Goal: Transaction & Acquisition: Subscribe to service/newsletter

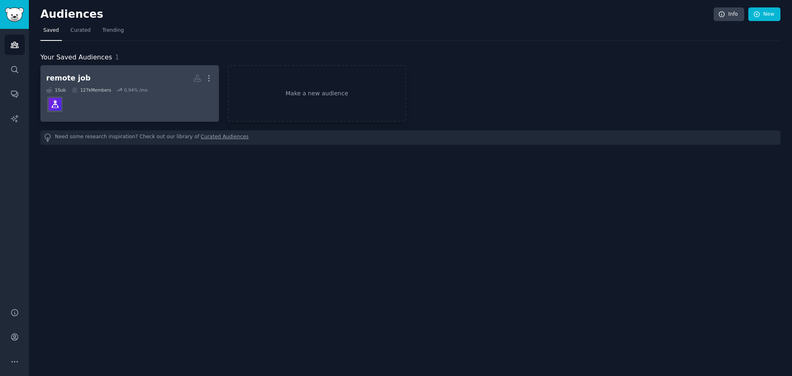
click at [118, 87] on icon at bounding box center [120, 90] width 6 height 6
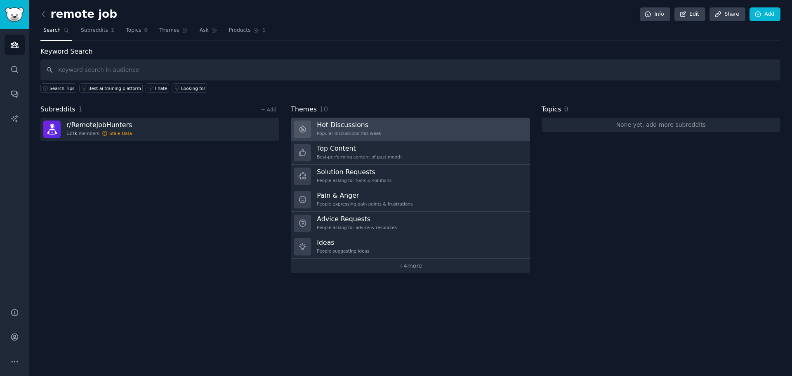
click at [334, 132] on div "Popular discussions this week" at bounding box center [349, 133] width 64 height 6
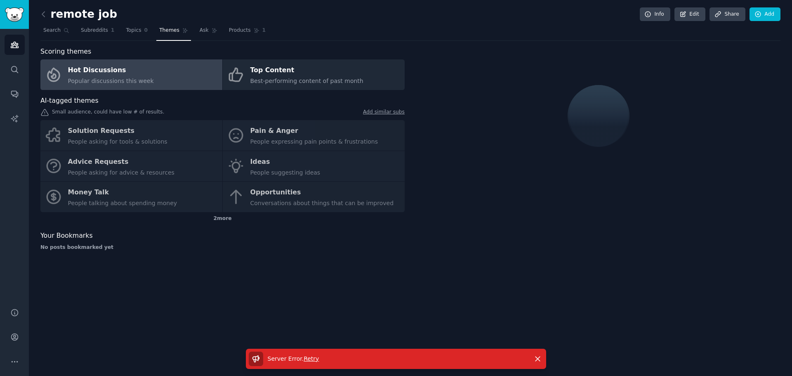
click at [310, 361] on span "Retry" at bounding box center [310, 358] width 15 height 7
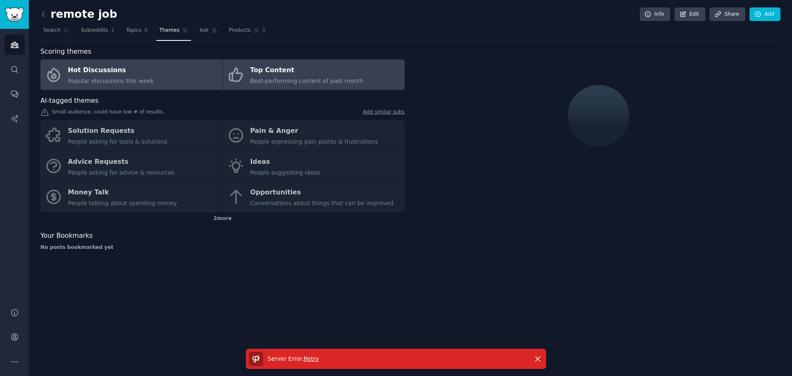
click at [289, 74] on div "Top Content" at bounding box center [306, 70] width 113 height 13
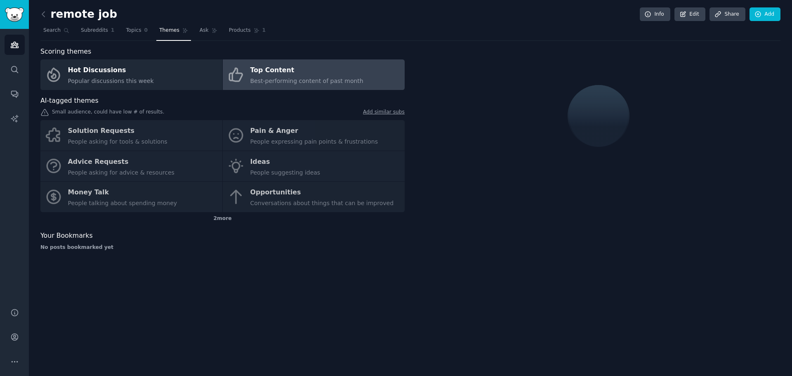
click at [288, 134] on div "Solution Requests People asking for tools & solutions Pain & Anger People expre…" at bounding box center [222, 166] width 364 height 92
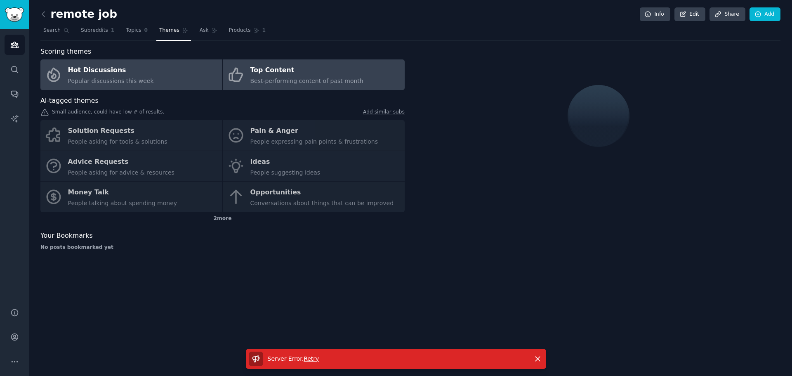
click at [147, 80] on span "Popular discussions this week" at bounding box center [111, 81] width 86 height 7
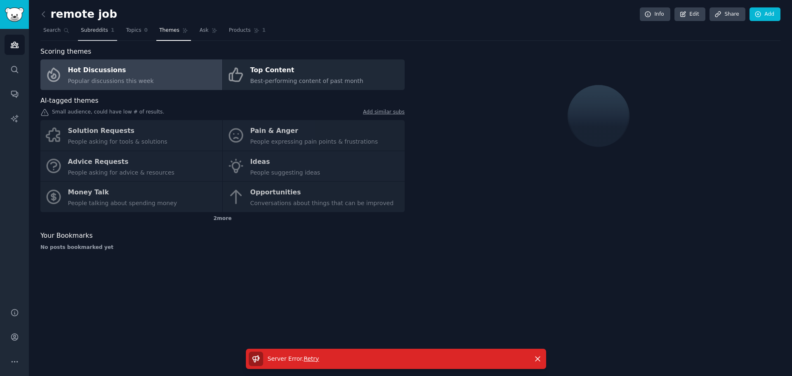
click at [92, 33] on span "Subreddits" at bounding box center [94, 30] width 27 height 7
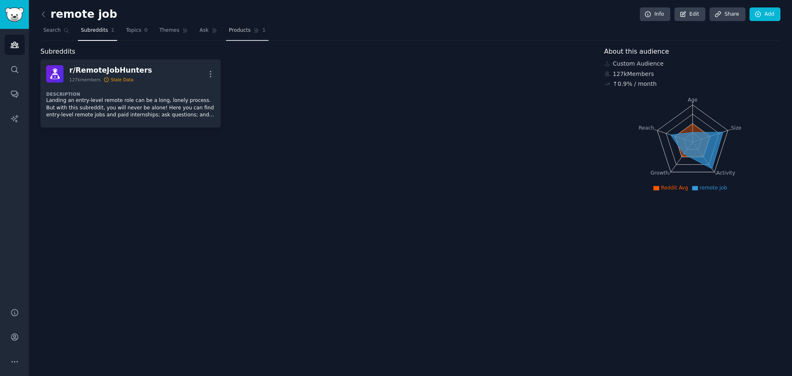
click at [247, 33] on link "Products 1" at bounding box center [247, 32] width 42 height 17
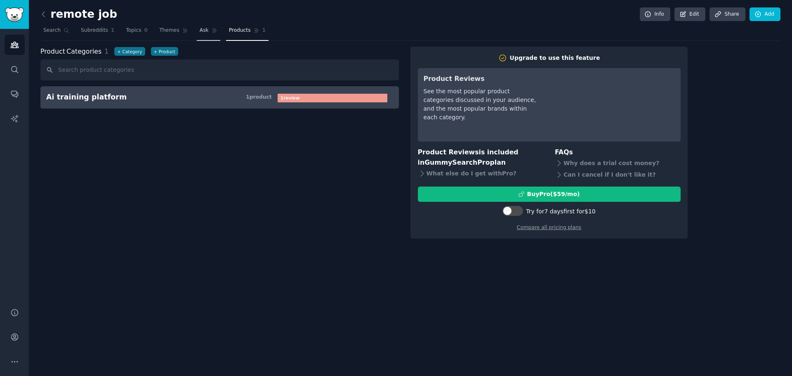
click at [203, 33] on link "Ask" at bounding box center [209, 32] width 24 height 17
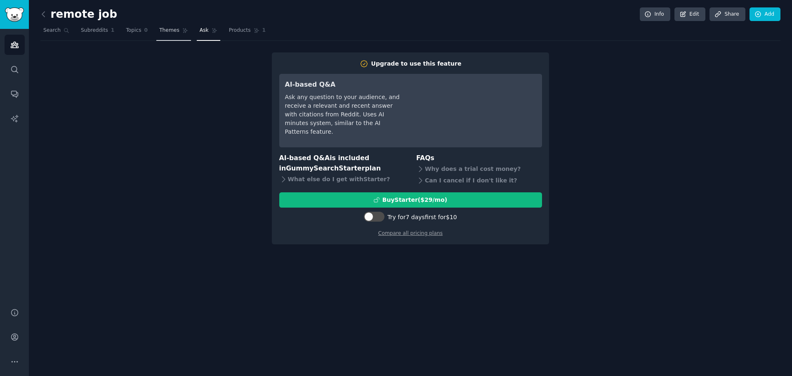
click at [174, 30] on span "Themes" at bounding box center [169, 30] width 20 height 7
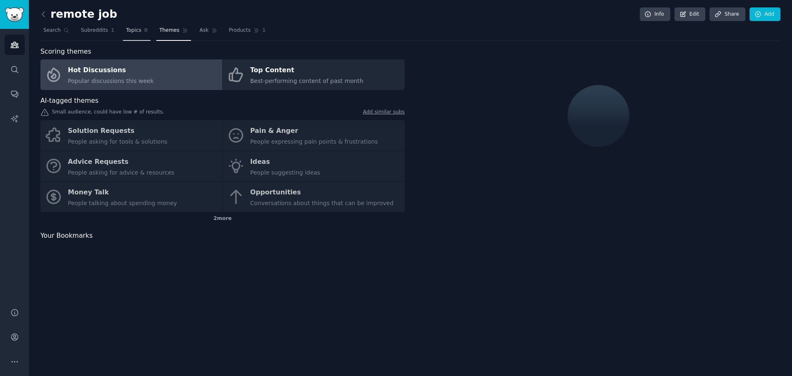
click at [144, 30] on span "0" at bounding box center [146, 30] width 4 height 7
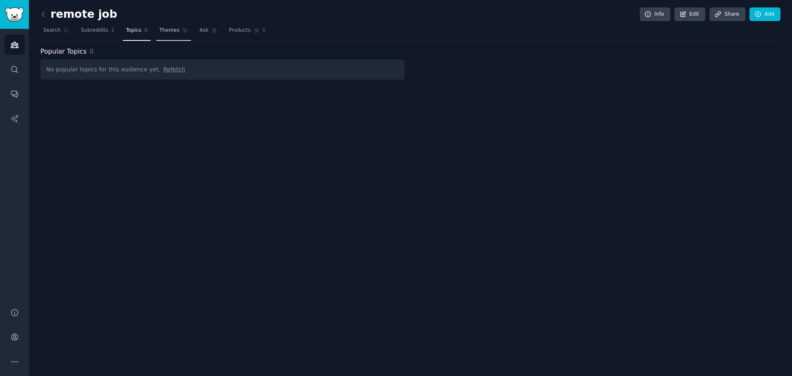
click at [172, 34] on link "Themes" at bounding box center [173, 32] width 35 height 17
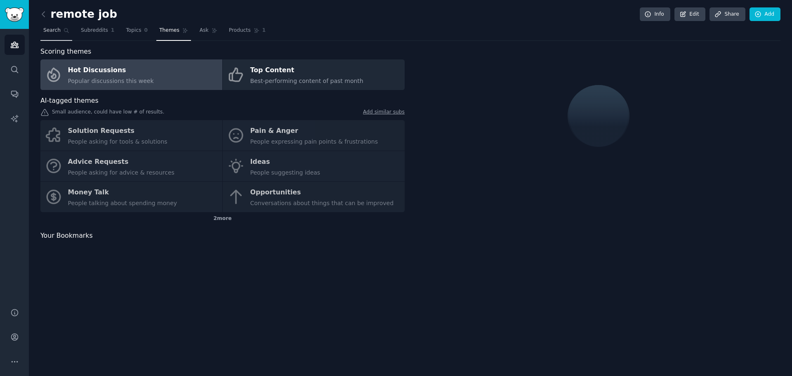
click at [64, 31] on icon at bounding box center [66, 30] width 5 height 5
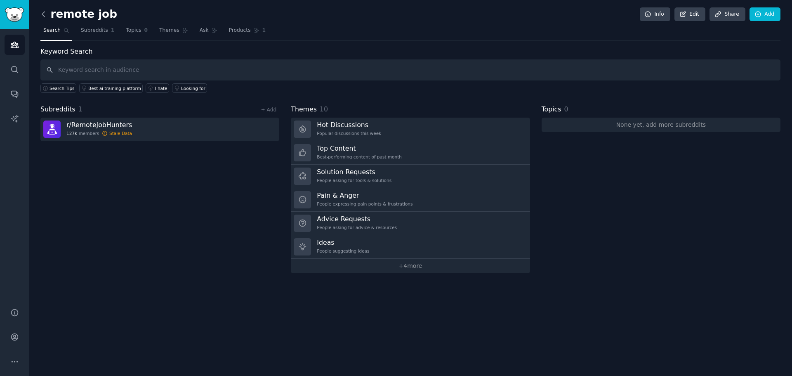
click at [41, 14] on icon at bounding box center [43, 14] width 9 height 9
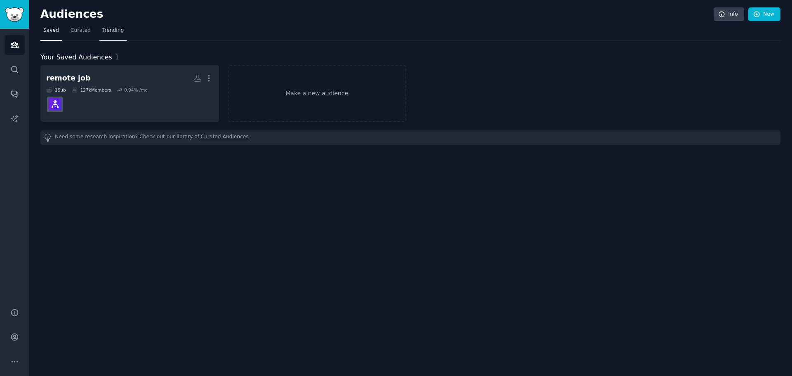
click at [116, 35] on link "Trending" at bounding box center [112, 32] width 27 height 17
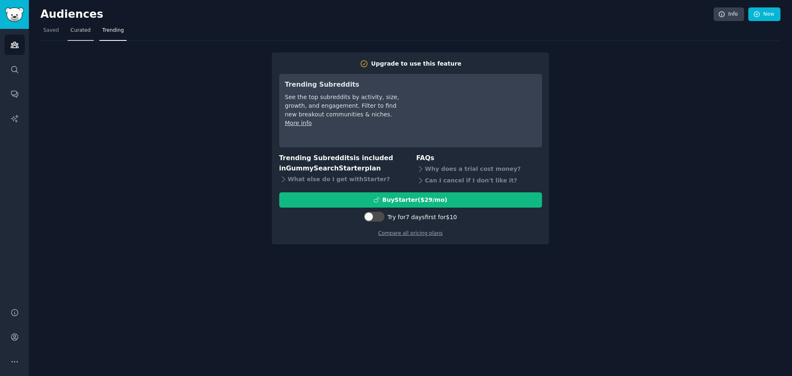
click at [74, 33] on span "Curated" at bounding box center [81, 30] width 20 height 7
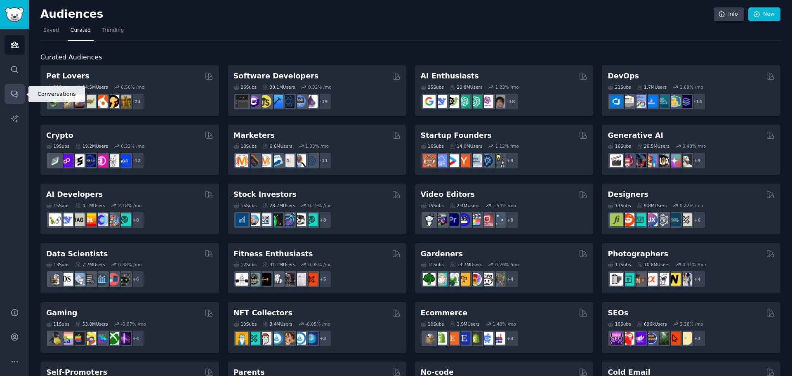
click at [16, 92] on icon "Sidebar" at bounding box center [14, 94] width 7 height 7
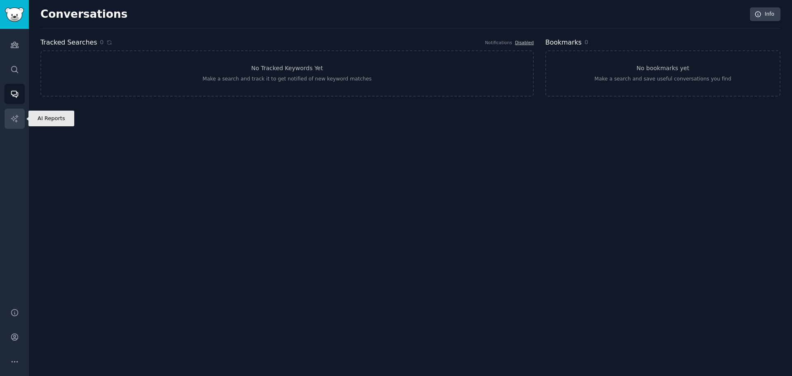
click at [19, 116] on link "AI Reports" at bounding box center [15, 118] width 20 height 20
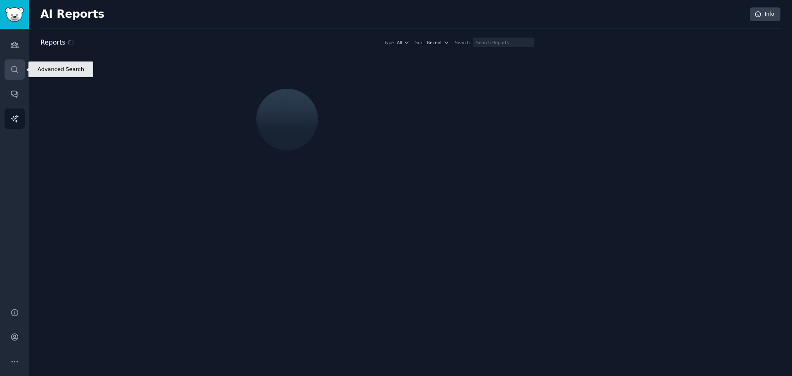
click at [14, 60] on link "Search" at bounding box center [15, 69] width 20 height 20
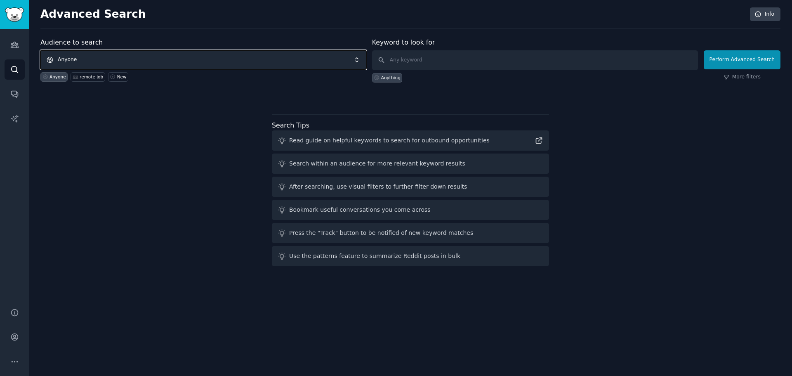
click at [188, 59] on span "Anyone" at bounding box center [203, 59] width 326 height 19
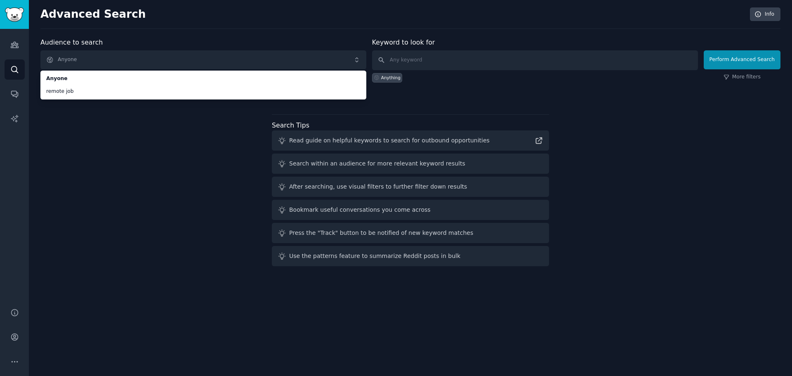
click at [148, 108] on div "Audience to search Anyone Anyone remote job Anyone remote job New Keyword to lo…" at bounding box center [410, 154] width 740 height 232
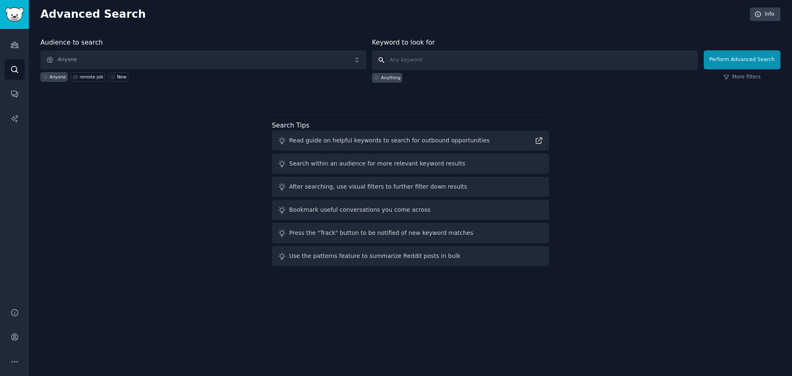
click at [443, 64] on input "text" at bounding box center [535, 60] width 326 height 20
click at [739, 78] on link "More filters" at bounding box center [741, 76] width 37 height 7
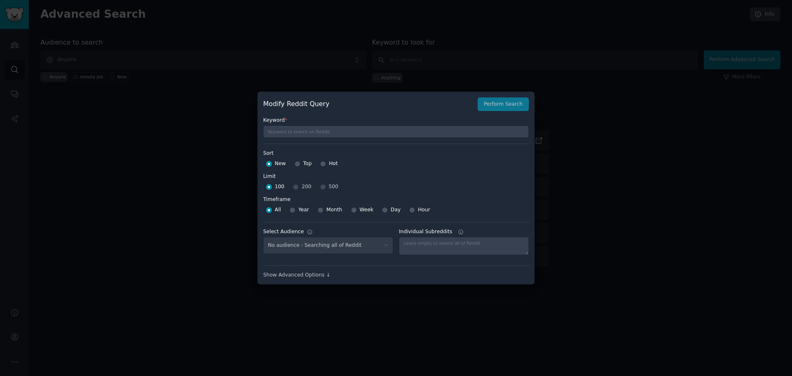
click at [583, 174] on div at bounding box center [396, 188] width 792 height 376
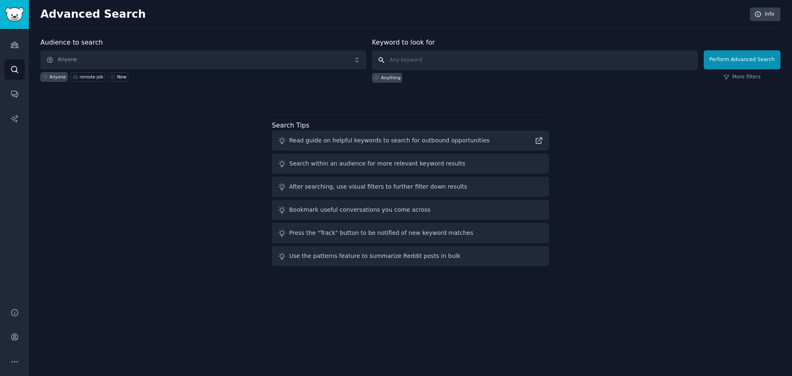
click at [414, 62] on input "text" at bounding box center [535, 60] width 326 height 20
click at [386, 79] on div "Anything" at bounding box center [390, 78] width 19 height 6
click at [185, 59] on span "Anyone" at bounding box center [203, 59] width 326 height 19
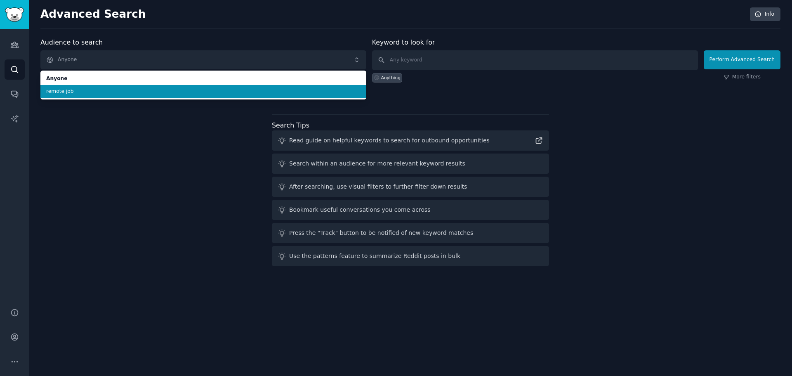
click at [166, 95] on li "remote job" at bounding box center [203, 91] width 326 height 13
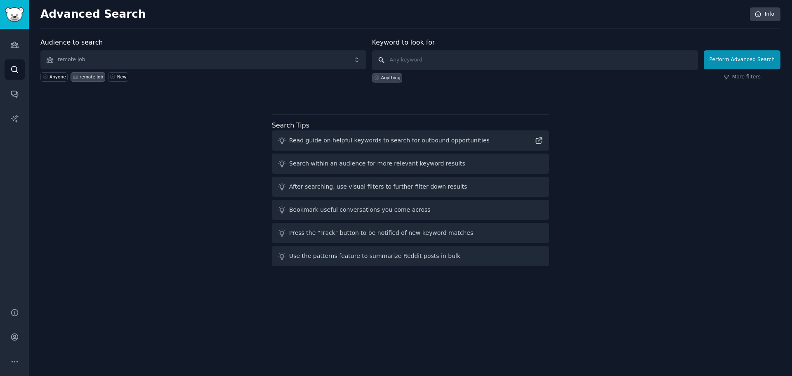
click button "Perform Advanced Search" at bounding box center [741, 59] width 77 height 19
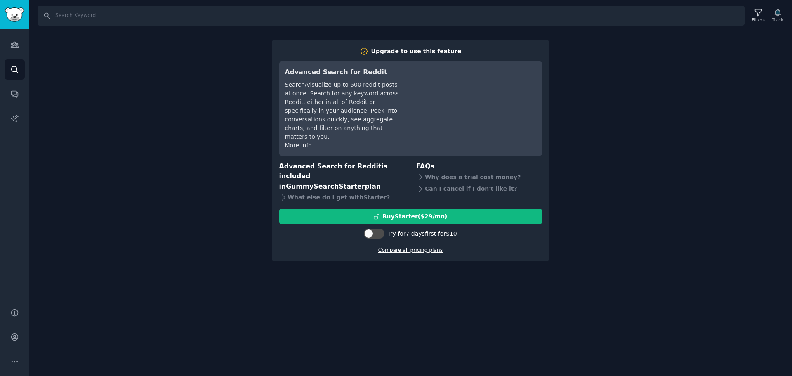
click at [406, 249] on link "Compare all pricing plans" at bounding box center [410, 250] width 64 height 6
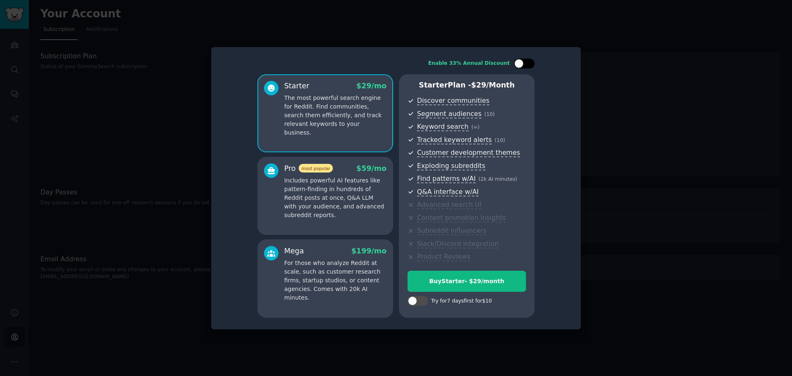
click at [520, 65] on div at bounding box center [518, 63] width 9 height 9
click at [522, 67] on div at bounding box center [524, 64] width 21 height 10
checkbox input "false"
click at [473, 278] on div "Buy Starter - $ 29 /month" at bounding box center [467, 281] width 118 height 9
